Goal: Browse casually

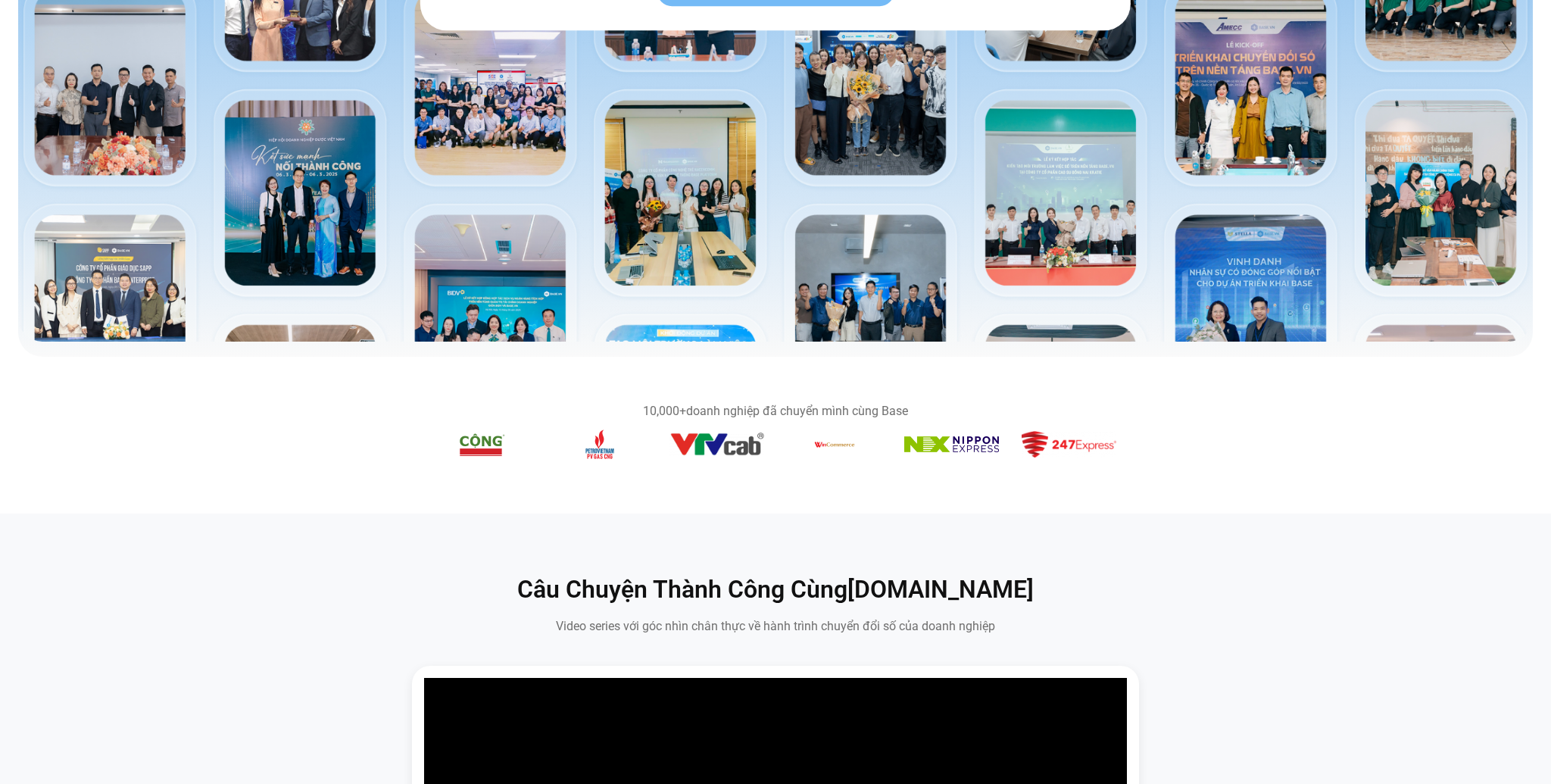
scroll to position [607, 0]
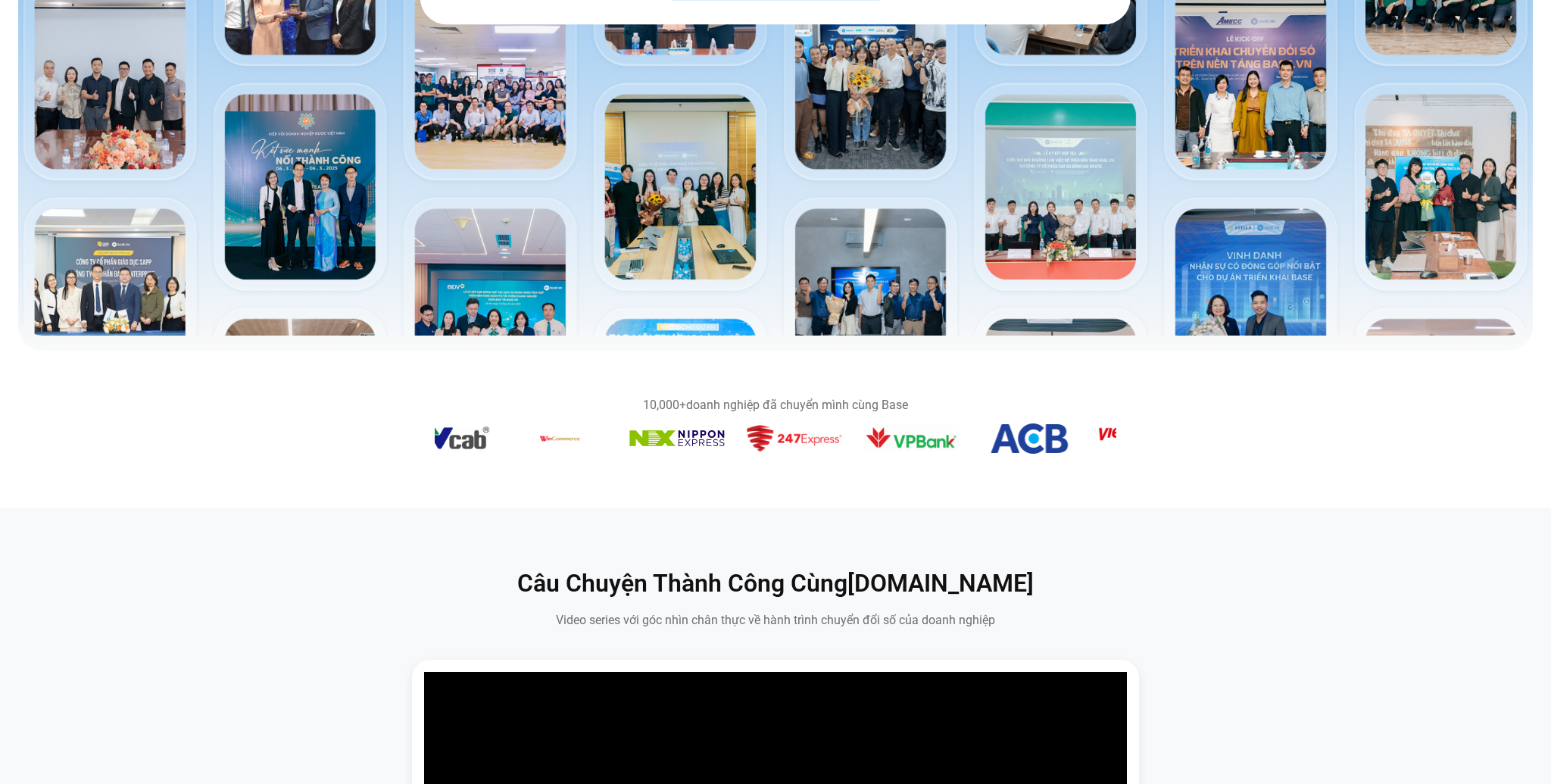
click at [705, 436] on img "10 / 14" at bounding box center [677, 437] width 95 height 16
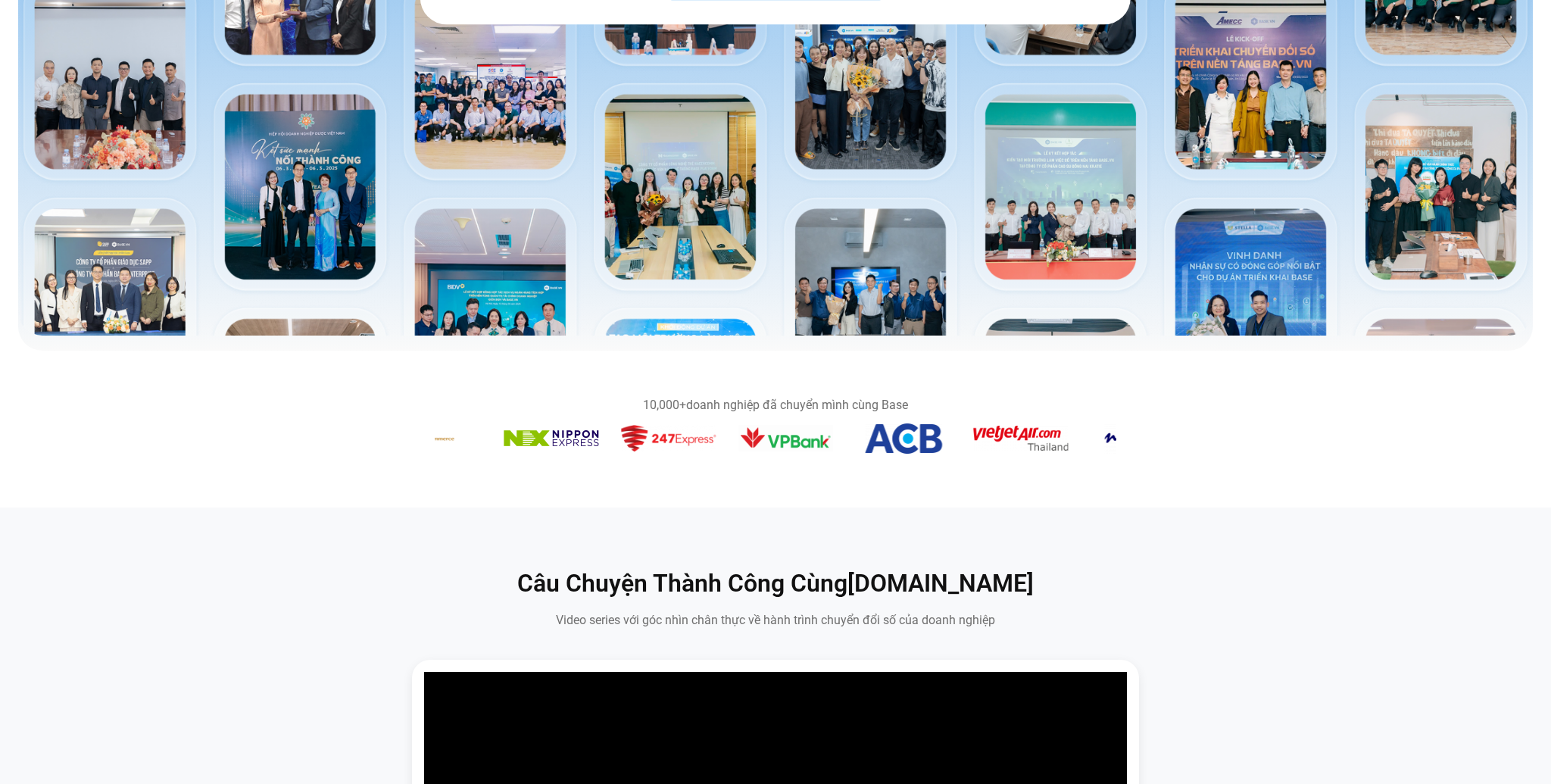
click at [532, 462] on section "10,000+ doanh nghiệp đã chuyển mình cùng Base" at bounding box center [775, 429] width 1551 height 96
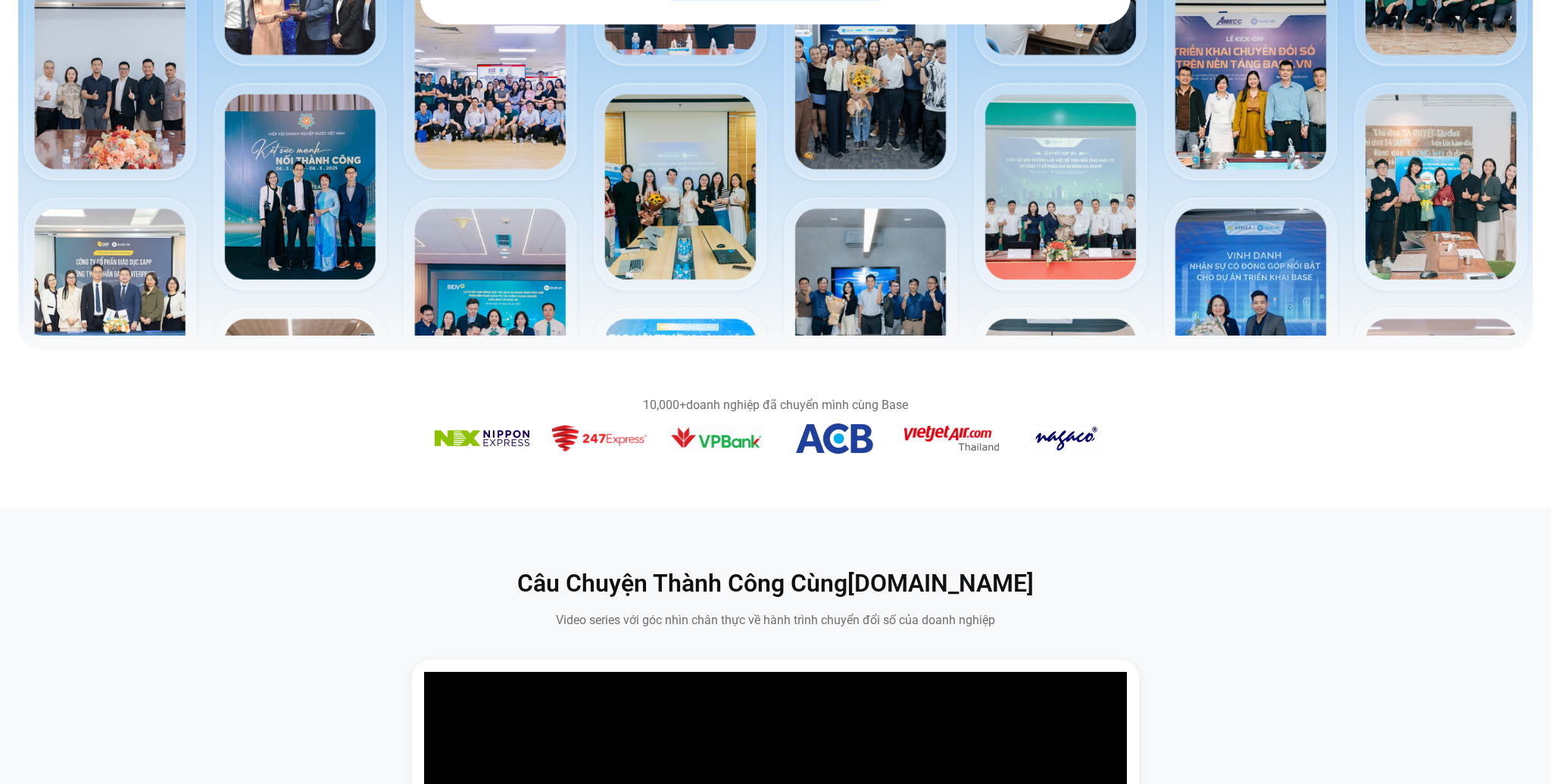
drag, startPoint x: 769, startPoint y: 452, endPoint x: 383, endPoint y: 454, distance: 386.0
click at [383, 454] on section "10,000+ doanh nghiệp đã chuyển mình cùng Base" at bounding box center [775, 429] width 1551 height 96
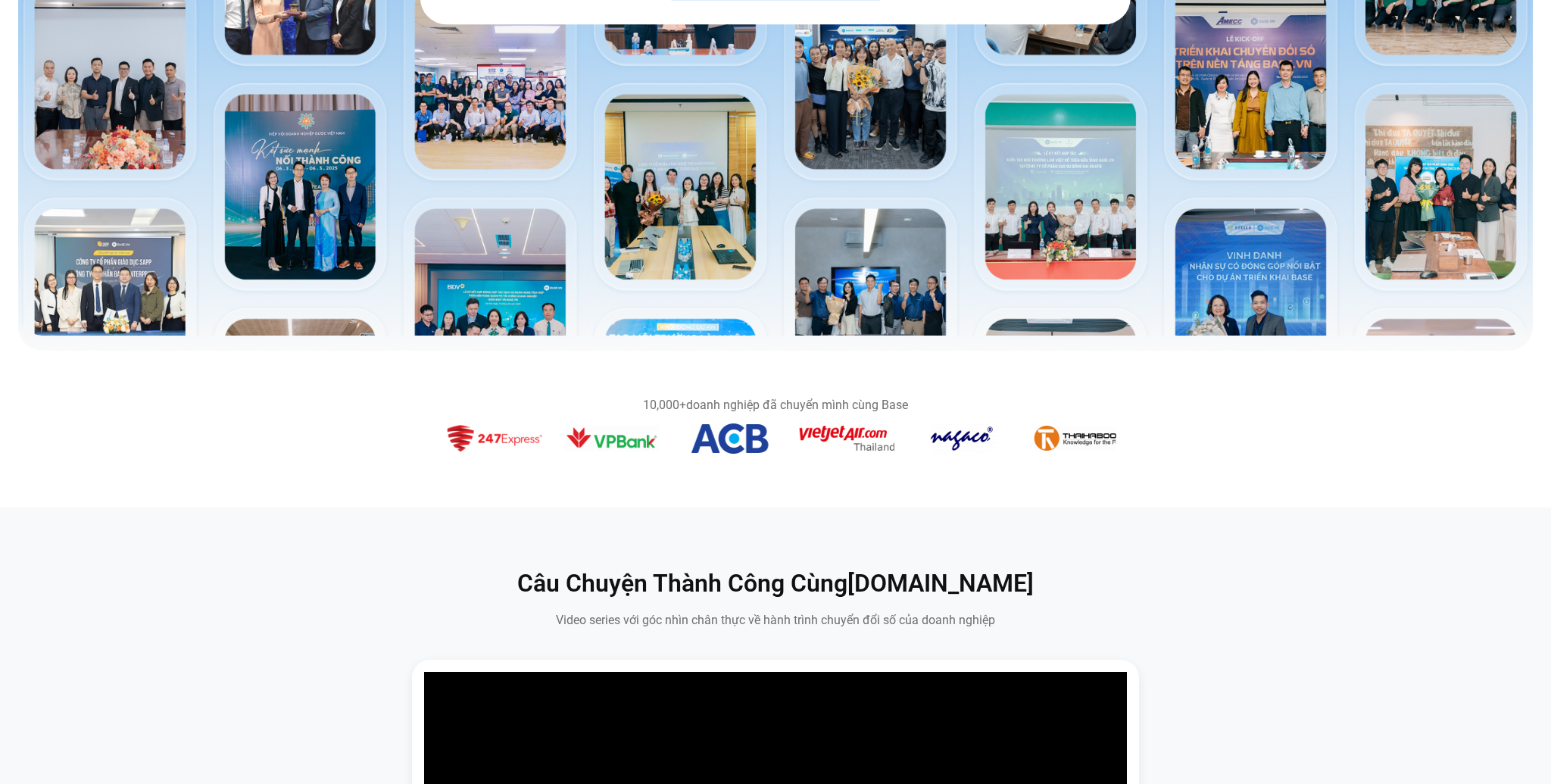
click at [691, 440] on img "13 / 14" at bounding box center [729, 438] width 77 height 31
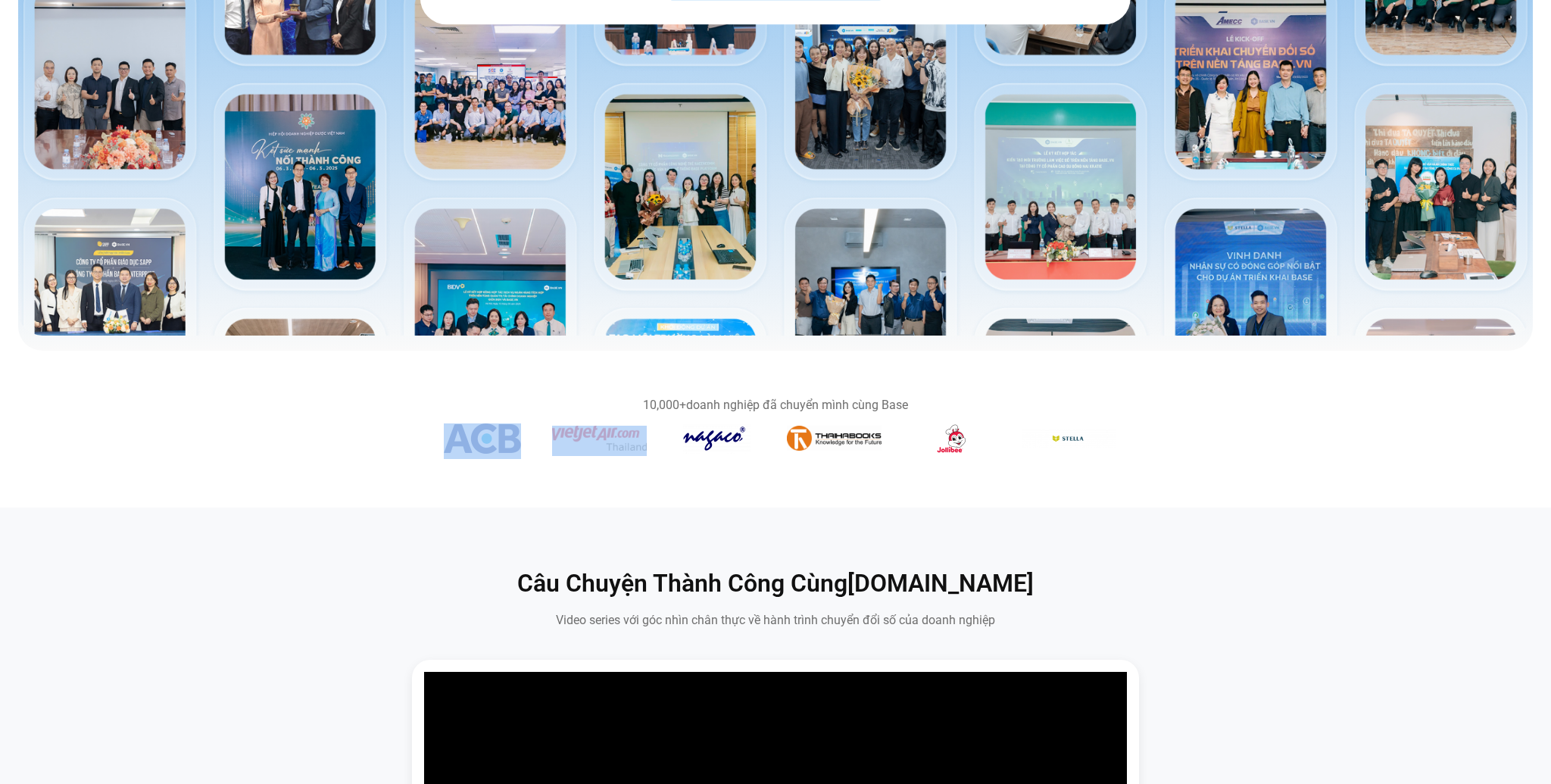
drag, startPoint x: 890, startPoint y: 436, endPoint x: 602, endPoint y: 453, distance: 288.5
click at [602, 453] on div "Băng chuyền hình ảnh" at bounding box center [775, 441] width 681 height 35
click at [853, 503] on section "10,000+ doanh nghiệp đã chuyển mình cùng Base" at bounding box center [775, 428] width 1551 height 157
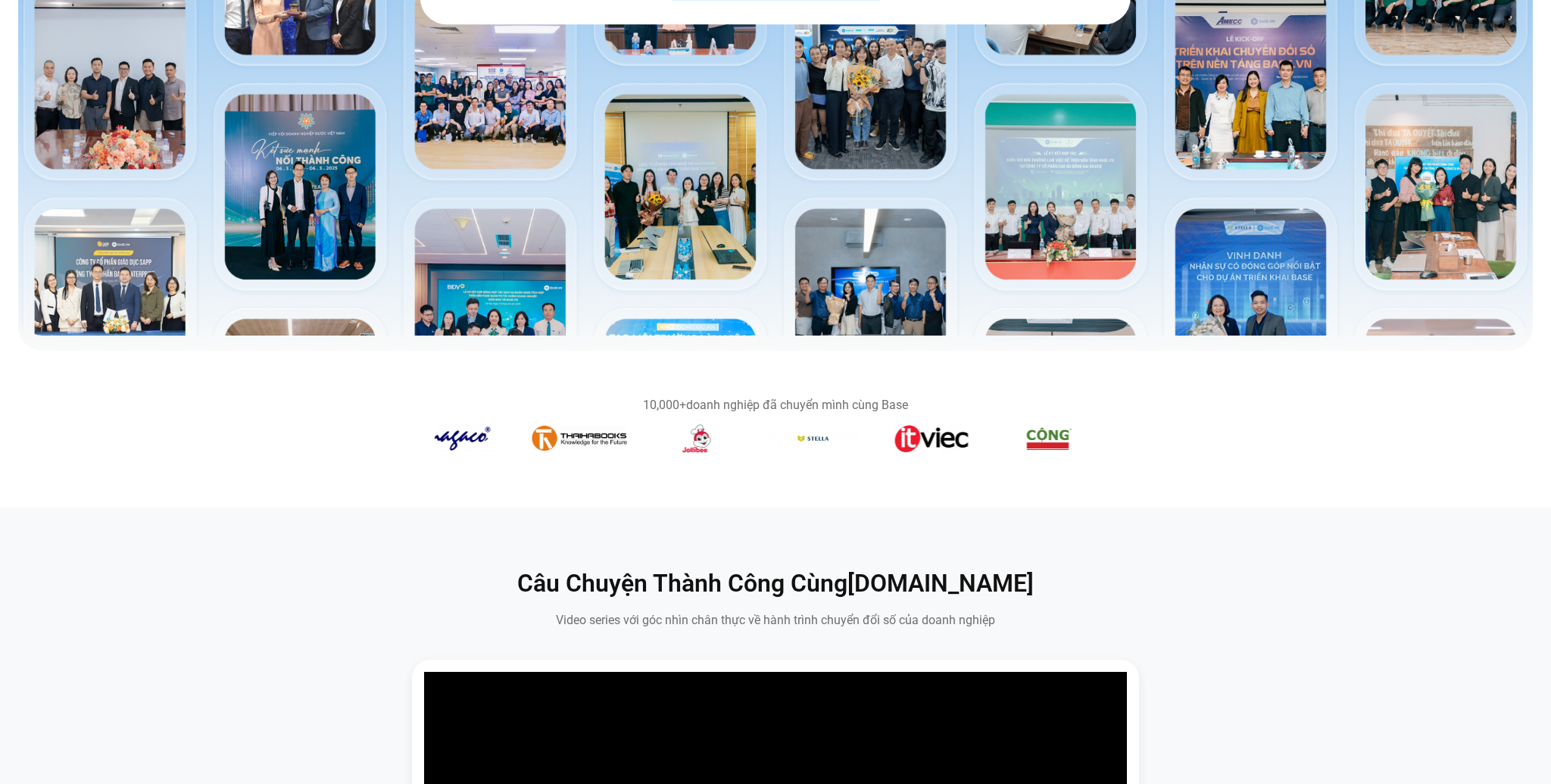
click at [636, 478] on section "10,000+ doanh nghiệp đã chuyển mình cùng Base" at bounding box center [775, 428] width 1551 height 157
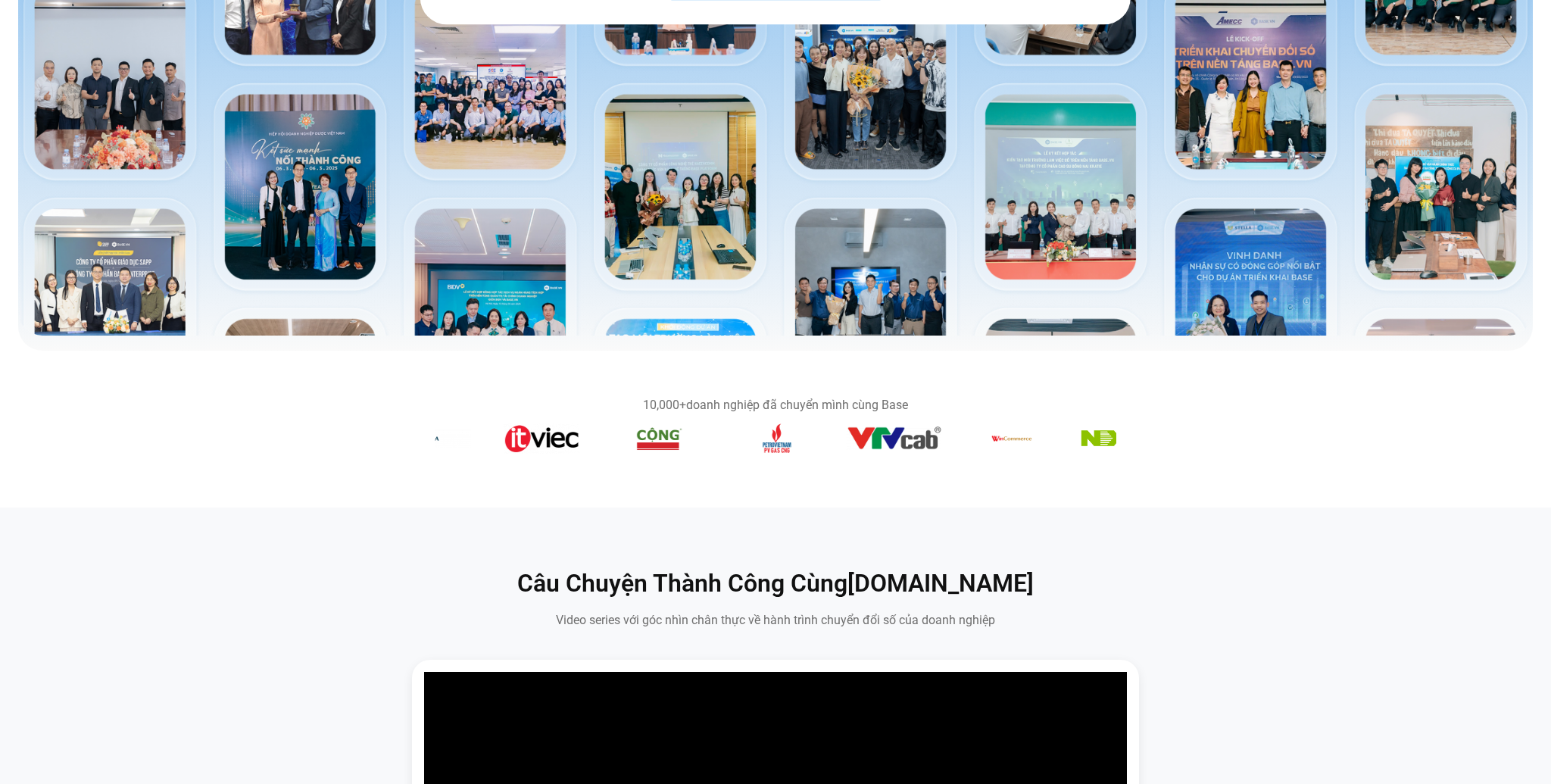
click at [613, 469] on section "10,000+ doanh nghiệp đã chuyển mình cùng Base" at bounding box center [775, 429] width 1551 height 96
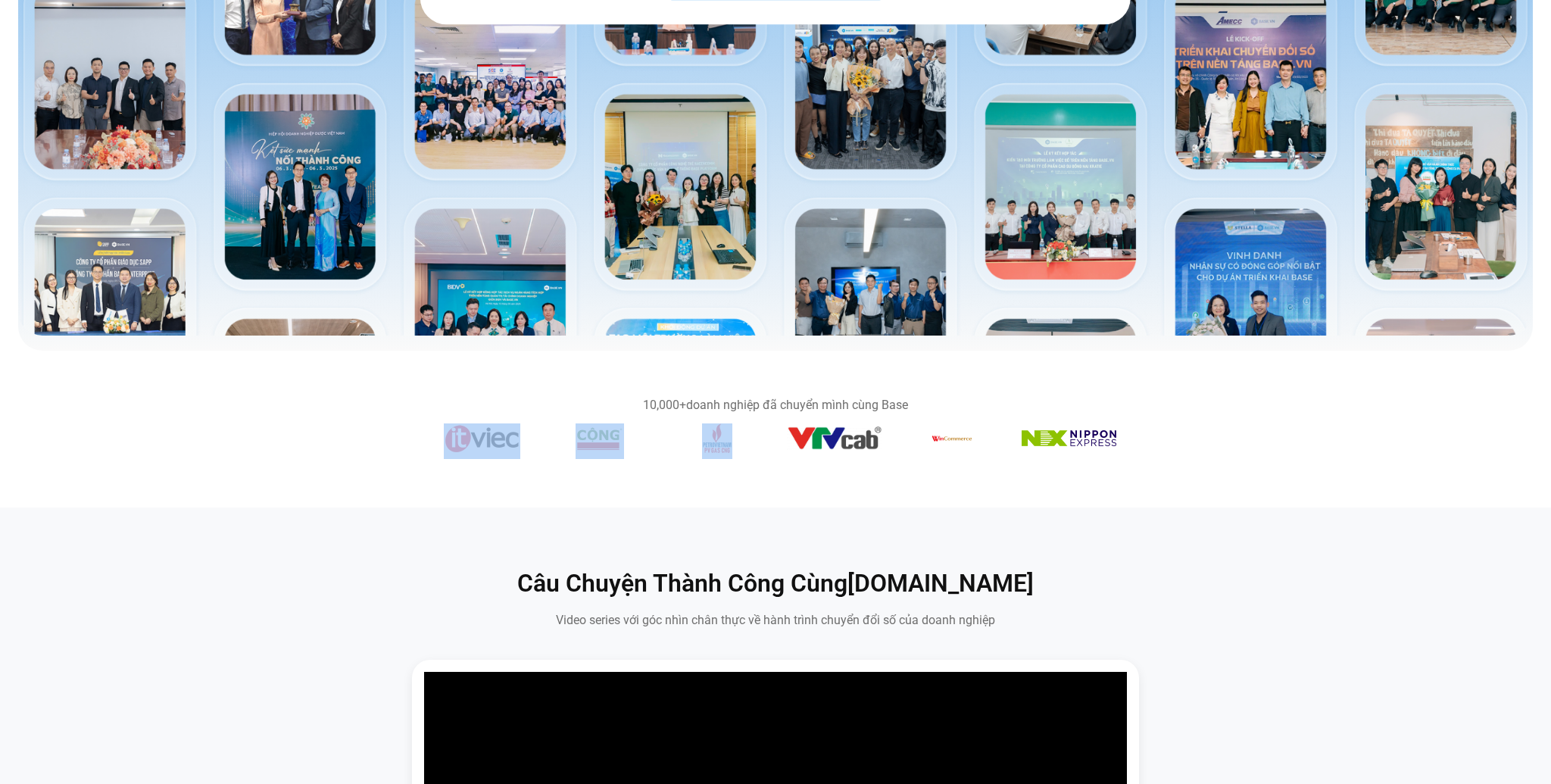
drag, startPoint x: 882, startPoint y: 449, endPoint x: 757, endPoint y: 450, distance: 125.0
click at [759, 449] on div "Băng chuyền hình ảnh" at bounding box center [775, 441] width 681 height 35
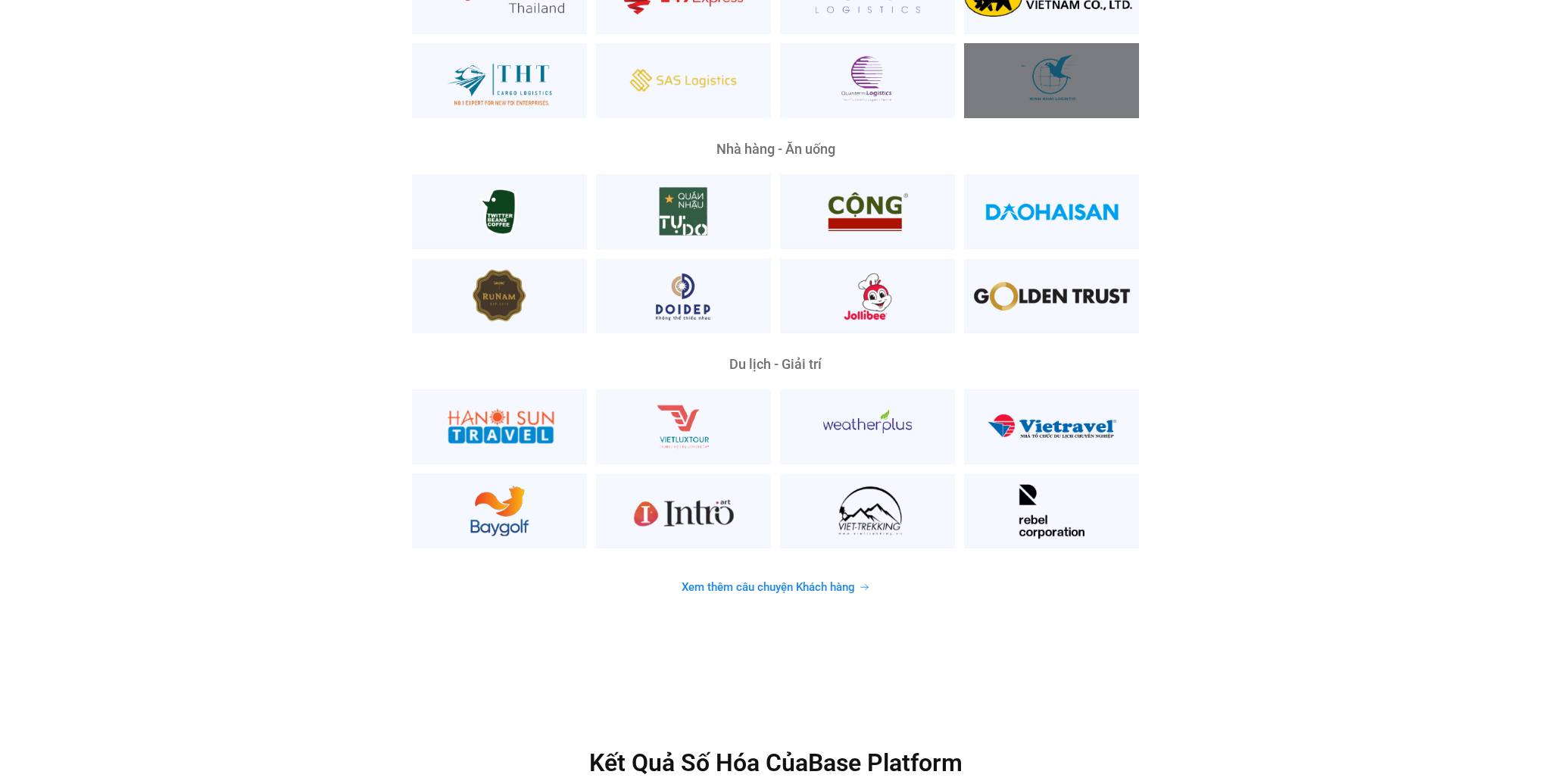
scroll to position [3965, 0]
